Goal: Navigation & Orientation: Find specific page/section

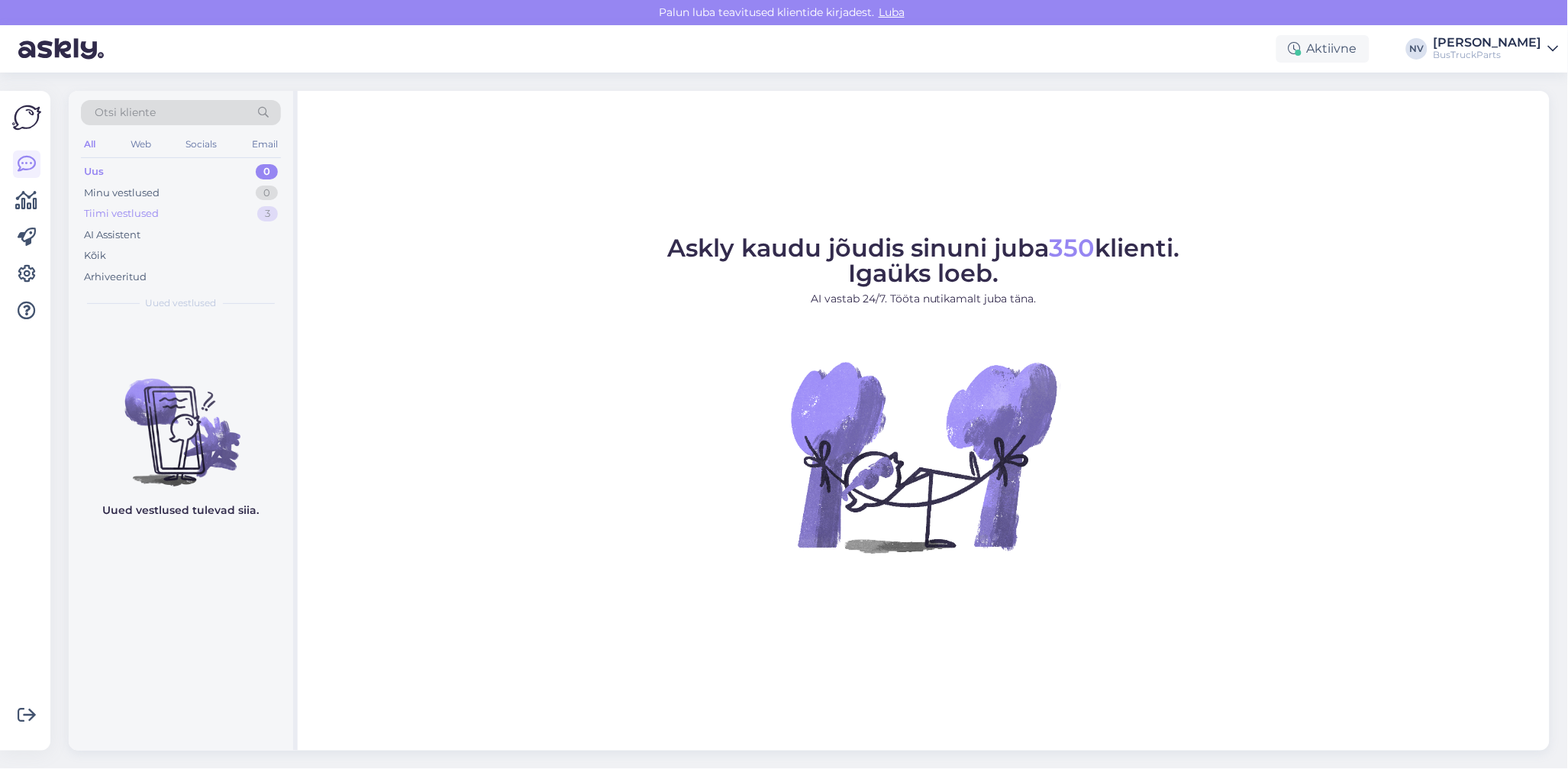
click at [116, 208] on div "Tiimi vestlused" at bounding box center [121, 213] width 75 height 15
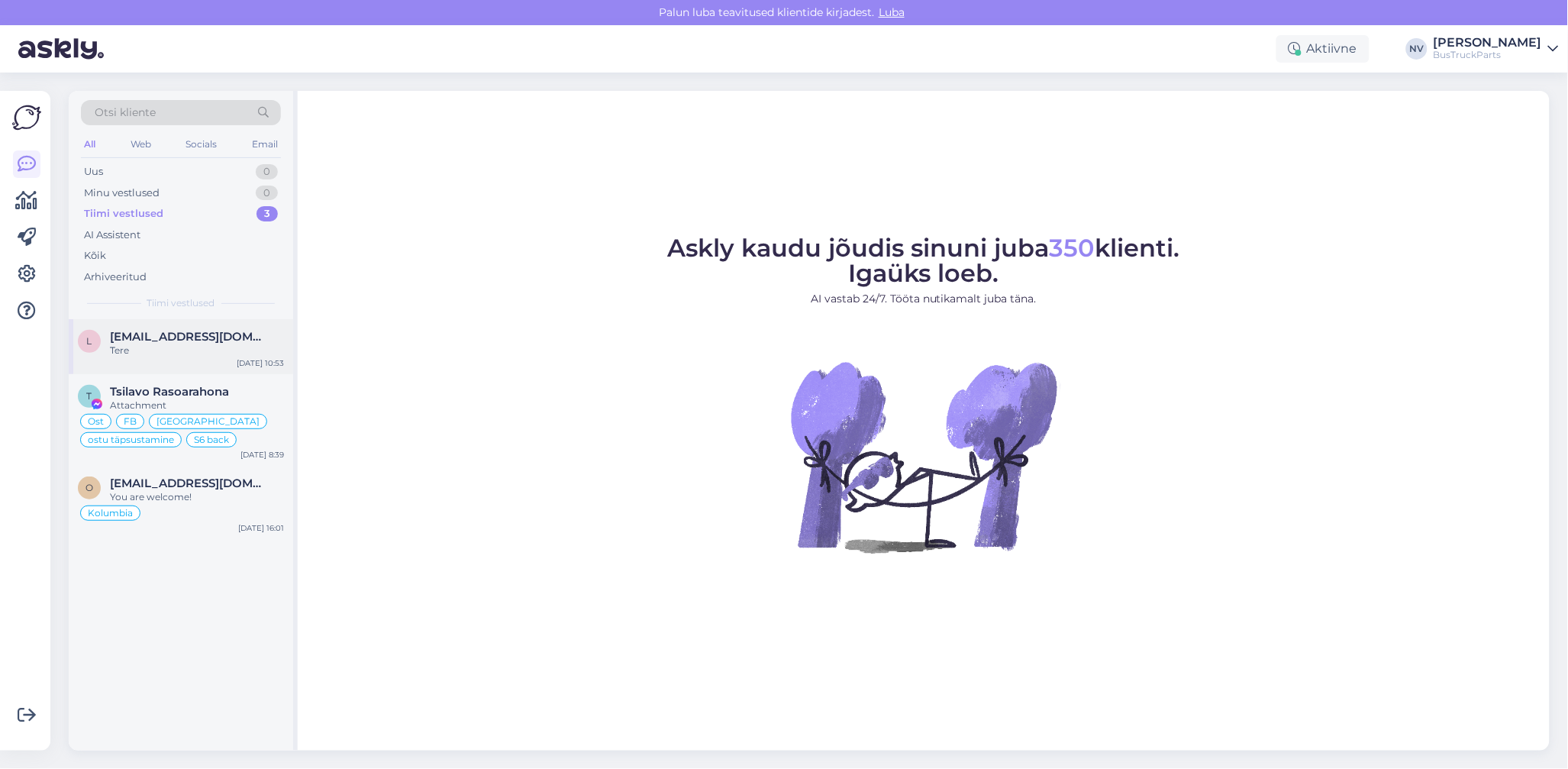
click at [210, 354] on div "Tere" at bounding box center [197, 350] width 174 height 14
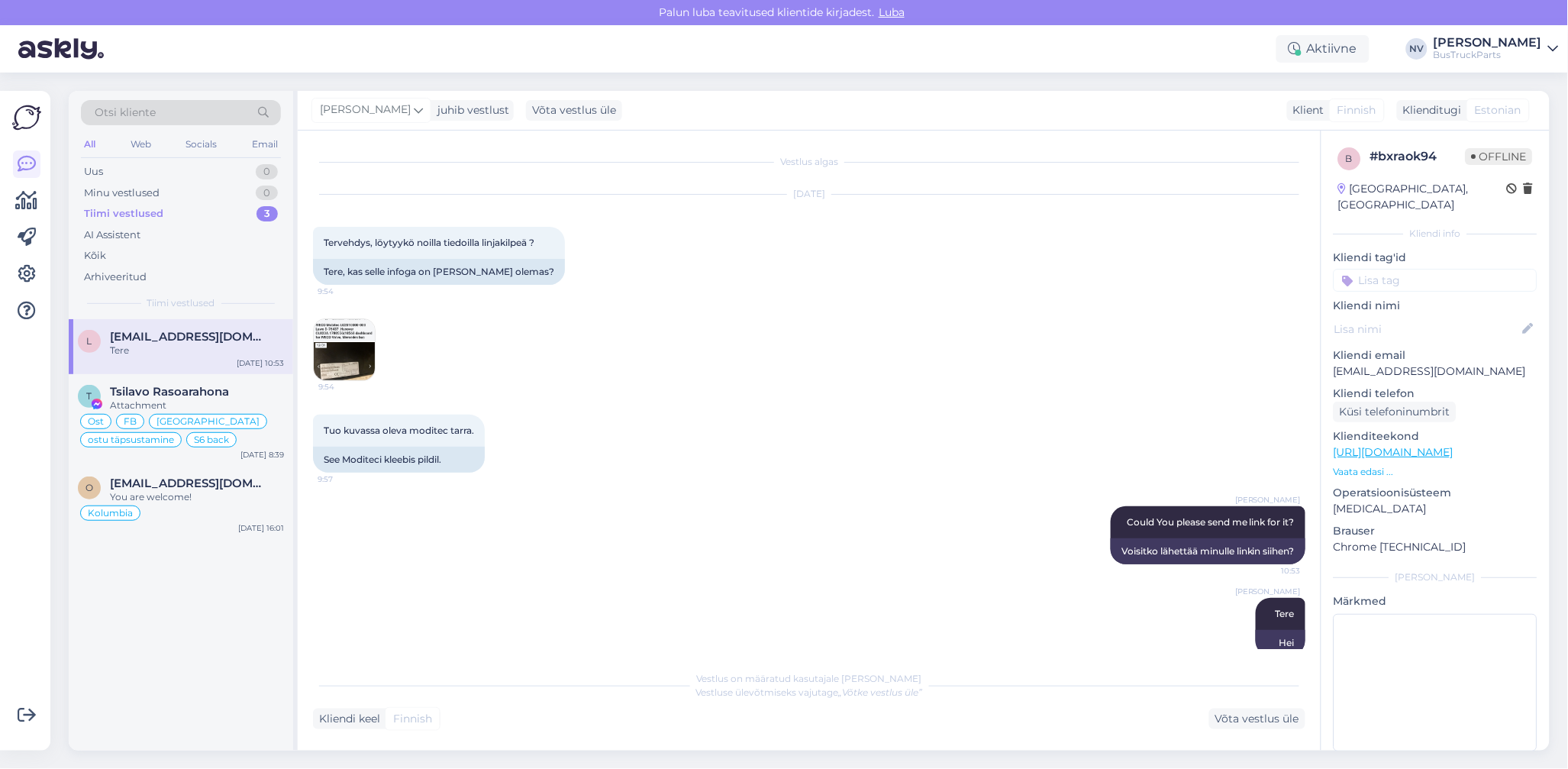
scroll to position [23, 0]
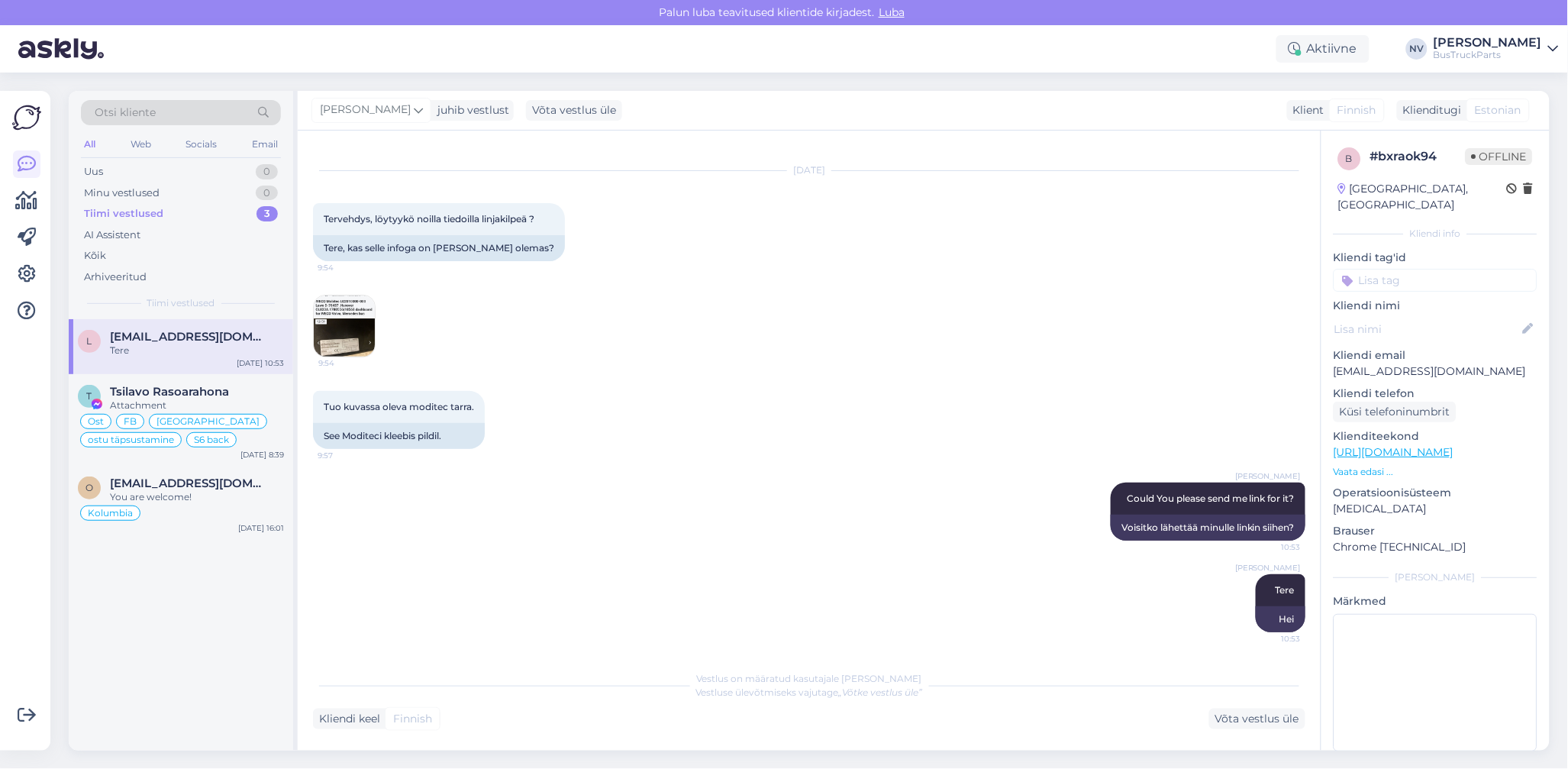
click at [355, 334] on img at bounding box center [345, 326] width 61 height 61
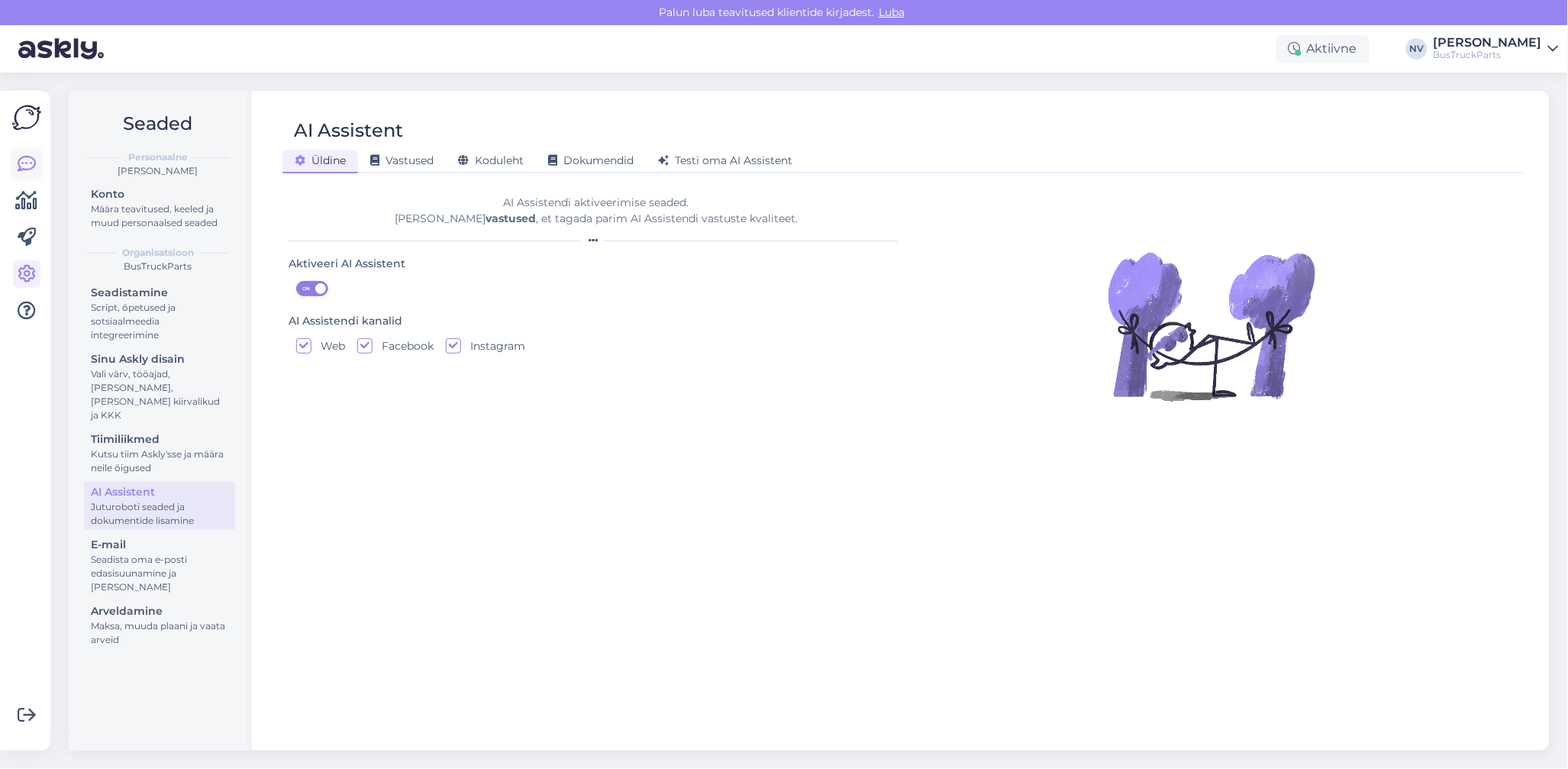
click at [27, 164] on icon at bounding box center [26, 164] width 18 height 18
